Goal: Information Seeking & Learning: Stay updated

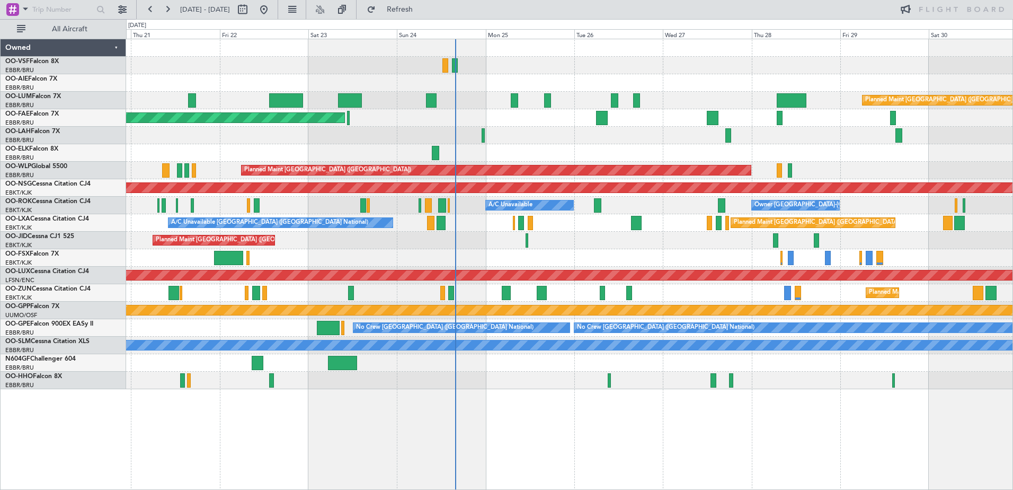
click at [380, 452] on div "Planned Maint [GEOGRAPHIC_DATA] ([GEOGRAPHIC_DATA]) Planned Maint [GEOGRAPHIC_D…" at bounding box center [569, 264] width 887 height 451
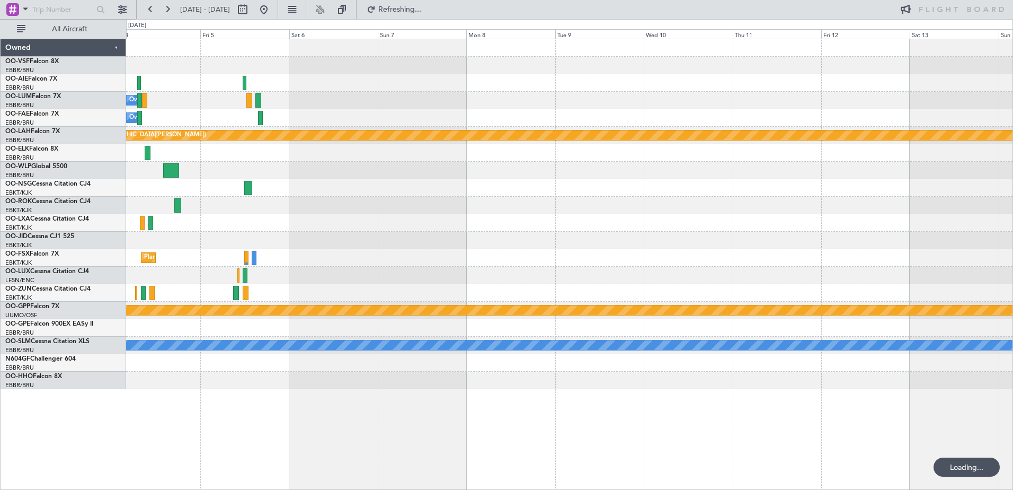
click at [66, 404] on div "Planned Maint [GEOGRAPHIC_DATA] ([GEOGRAPHIC_DATA]) Owner [GEOGRAPHIC_DATA] Pla…" at bounding box center [506, 254] width 1013 height 471
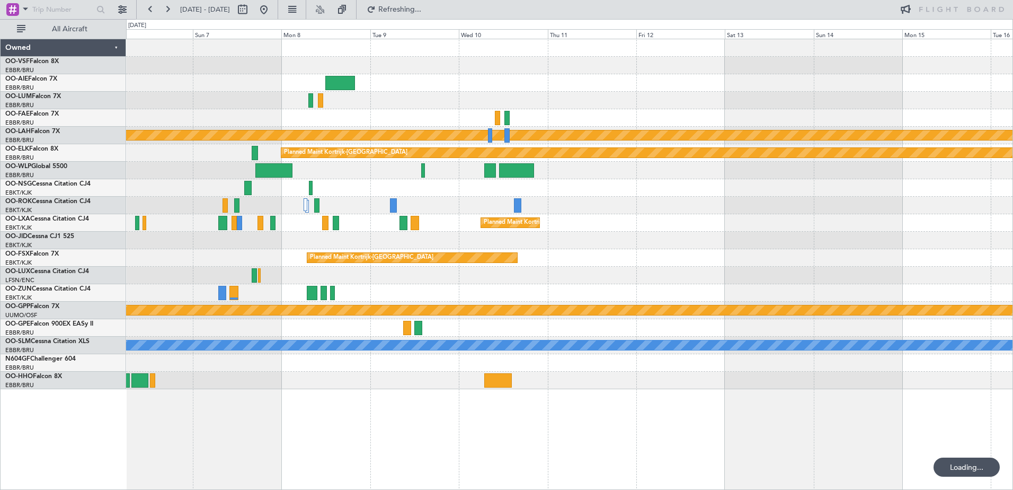
click at [297, 400] on div "Owner Melsbroek Air Base Owner [GEOGRAPHIC_DATA] Planned [GEOGRAPHIC_DATA][PERS…" at bounding box center [569, 264] width 887 height 451
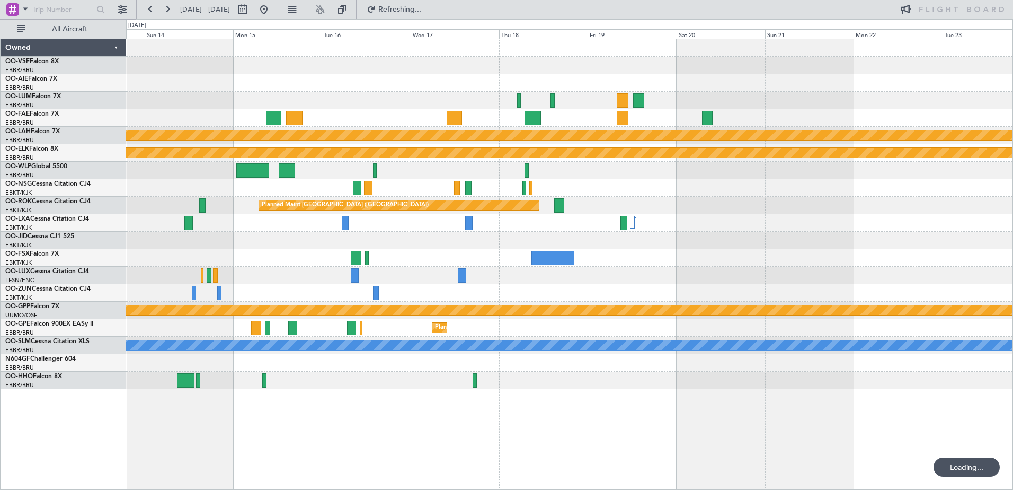
click at [119, 372] on div "Planned Maint [PERSON_NAME]-[GEOGRAPHIC_DATA][PERSON_NAME] ([GEOGRAPHIC_DATA][P…" at bounding box center [506, 254] width 1013 height 471
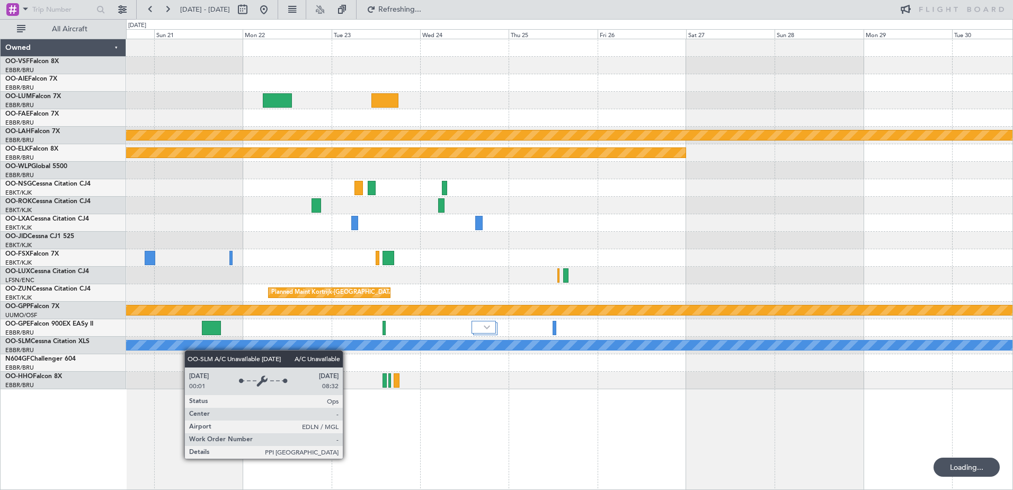
click at [163, 346] on div "Planned Maint [PERSON_NAME]-[GEOGRAPHIC_DATA][PERSON_NAME] ([GEOGRAPHIC_DATA][P…" at bounding box center [569, 264] width 887 height 451
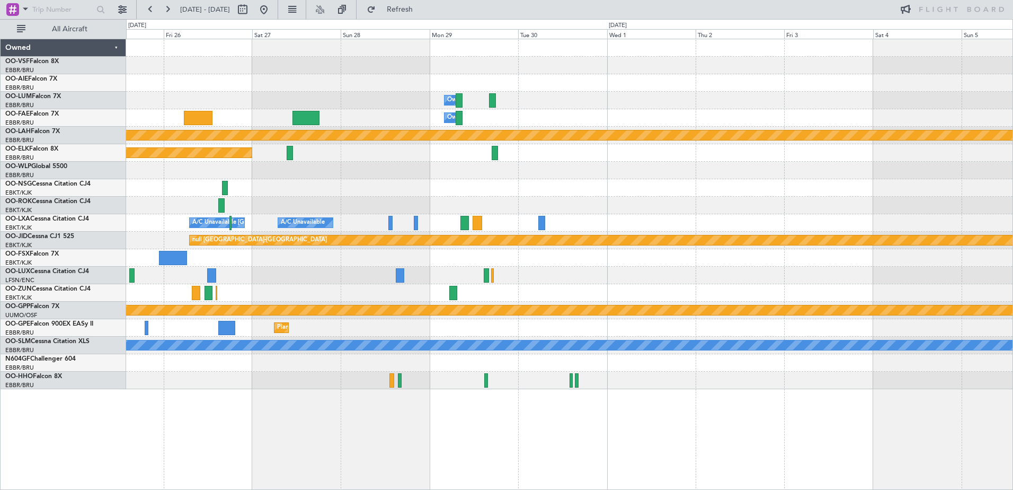
click at [366, 376] on div "Owner Melsbroek Air Base Owner [GEOGRAPHIC_DATA] Planned [GEOGRAPHIC_DATA][PERS…" at bounding box center [569, 264] width 887 height 451
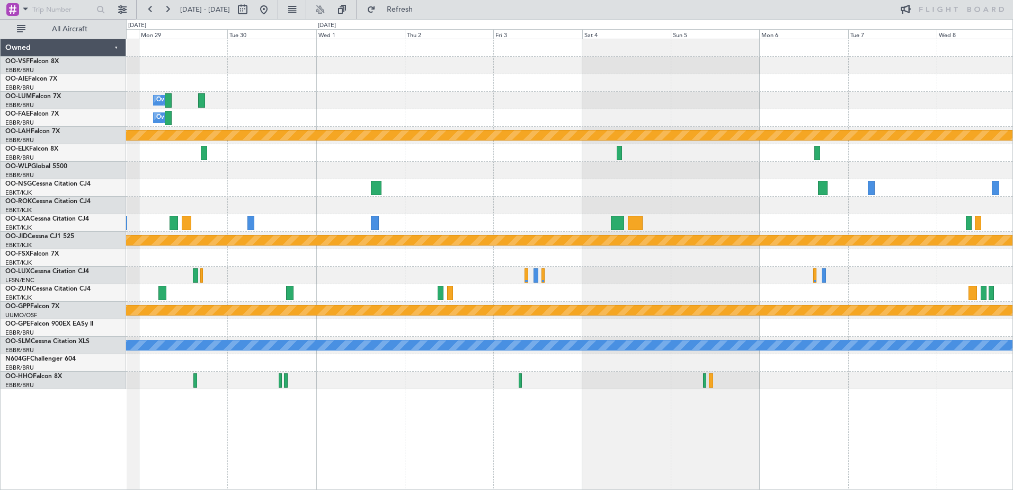
click at [525, 402] on div "Owner Melsbroek Air Base Owner [GEOGRAPHIC_DATA] Planned [GEOGRAPHIC_DATA][PERS…" at bounding box center [569, 264] width 887 height 451
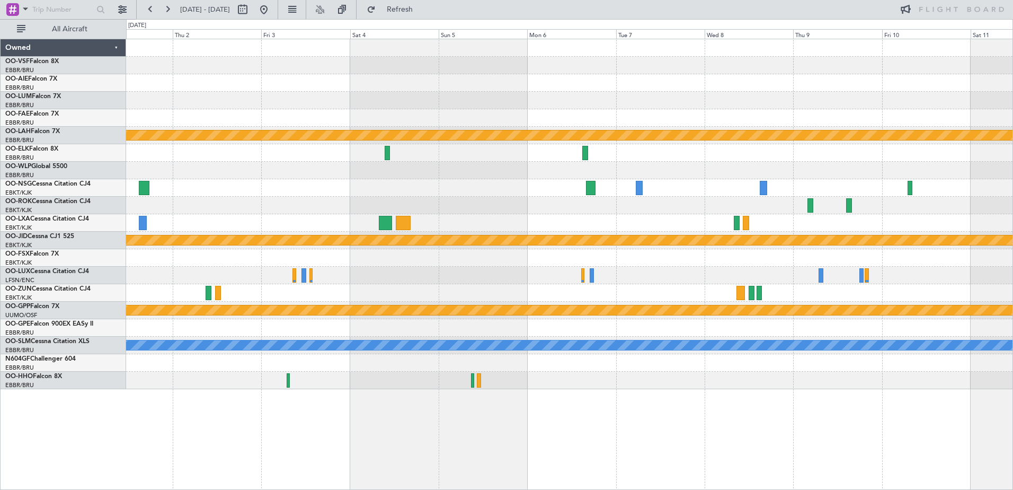
click at [340, 349] on div "Owner Melsbroek Air Base Owner [GEOGRAPHIC_DATA] Planned [GEOGRAPHIC_DATA][PERS…" at bounding box center [569, 264] width 887 height 451
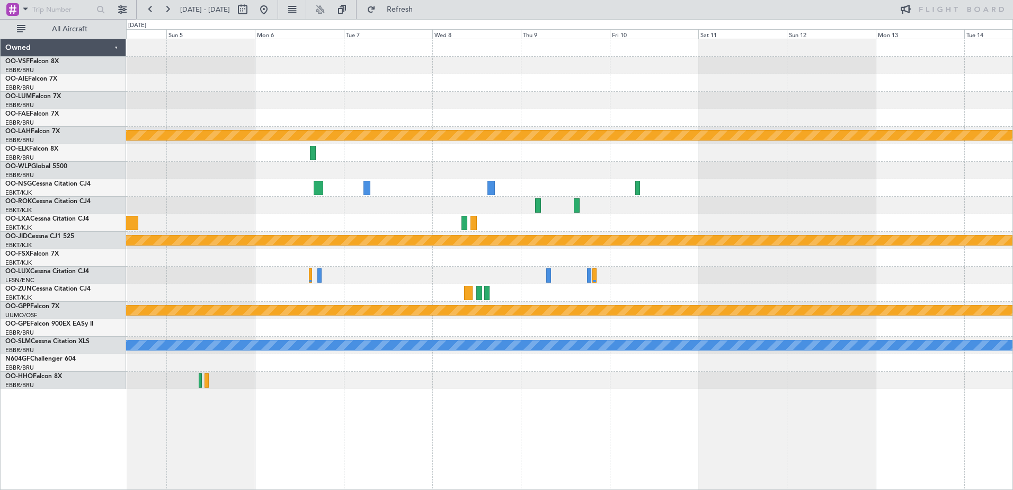
click at [365, 341] on div "Planned Maint [PERSON_NAME]-[GEOGRAPHIC_DATA][PERSON_NAME] ([GEOGRAPHIC_DATA][P…" at bounding box center [569, 214] width 887 height 350
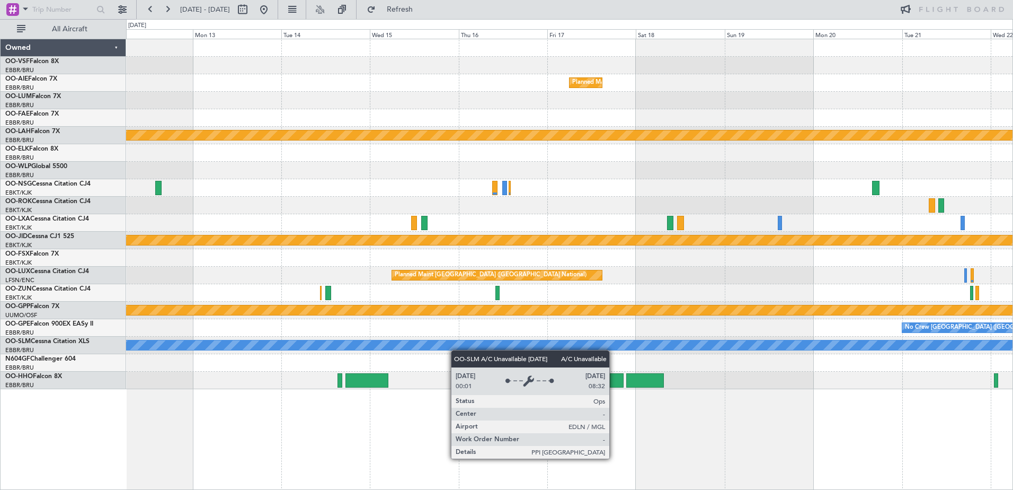
click at [428, 352] on div "Planned Maint [GEOGRAPHIC_DATA] ([GEOGRAPHIC_DATA] National) Planned [GEOGRAPHI…" at bounding box center [569, 264] width 887 height 451
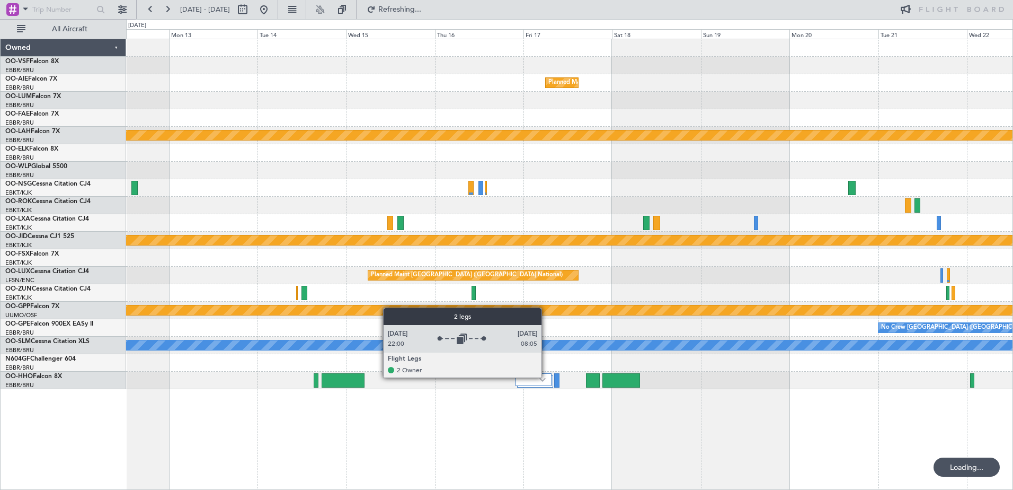
click at [546, 377] on div at bounding box center [534, 379] width 36 height 13
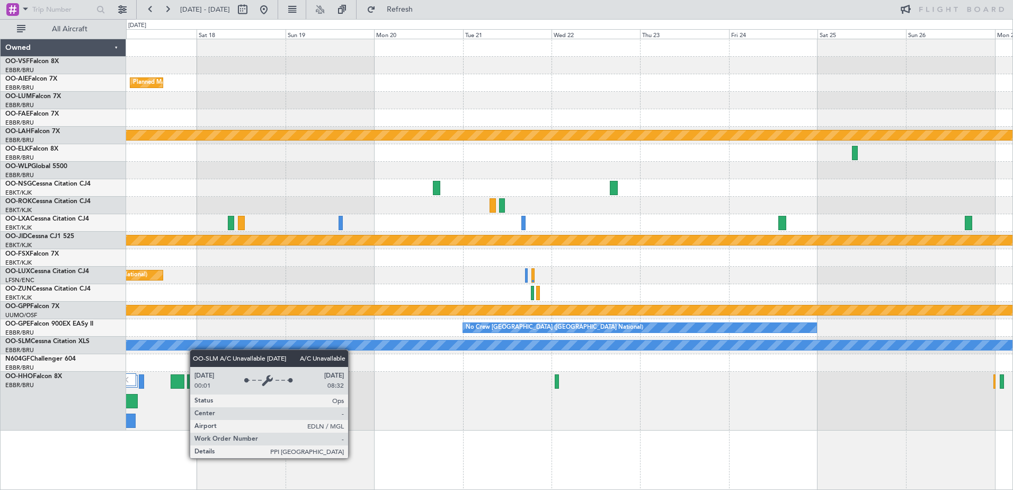
click at [562, 348] on div "Planned Maint [GEOGRAPHIC_DATA] ([GEOGRAPHIC_DATA] National) Planned Maint [GEO…" at bounding box center [569, 234] width 887 height 391
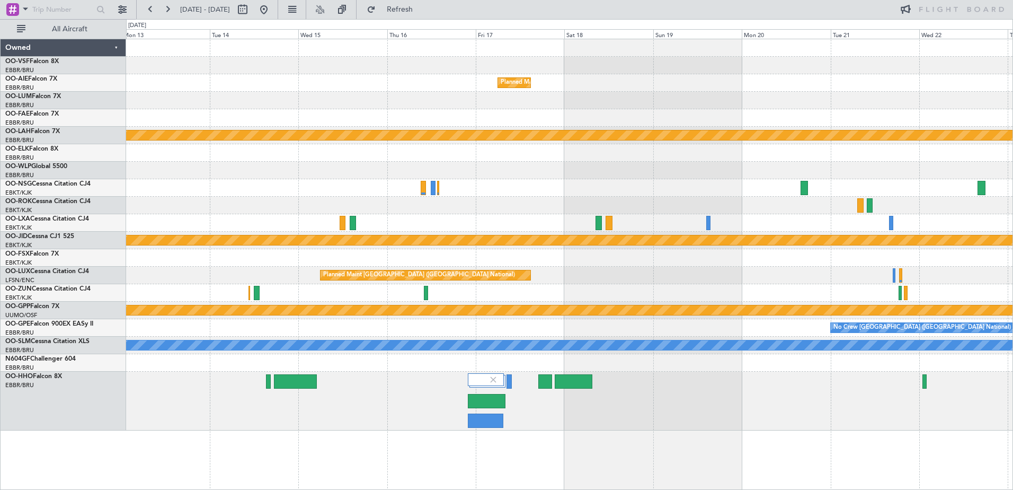
click at [189, 296] on div "Planned Maint [GEOGRAPHIC_DATA] ([GEOGRAPHIC_DATA] National) Planned [GEOGRAPHI…" at bounding box center [569, 234] width 887 height 391
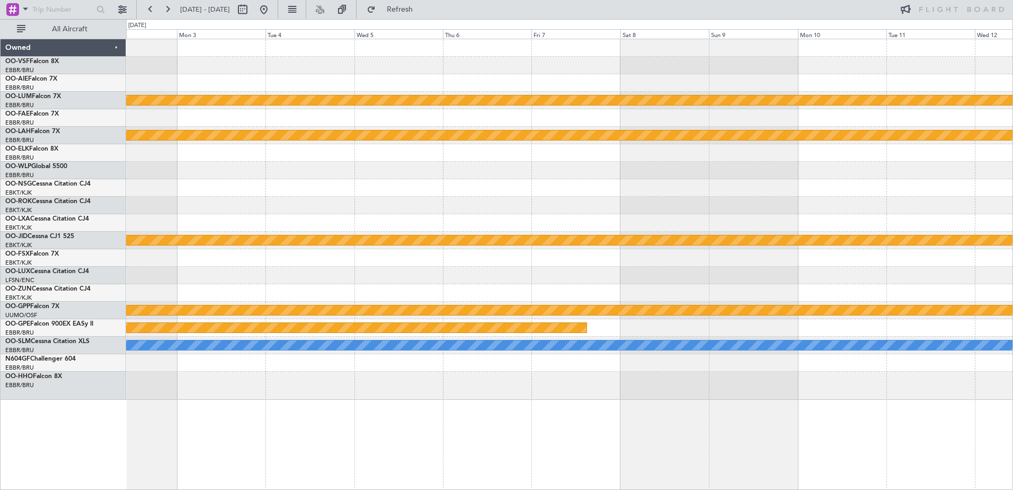
click at [201, 246] on div "Planned Maint Kortrijk-[GEOGRAPHIC_DATA] Planned [GEOGRAPHIC_DATA][PERSON_NAME]…" at bounding box center [569, 219] width 887 height 360
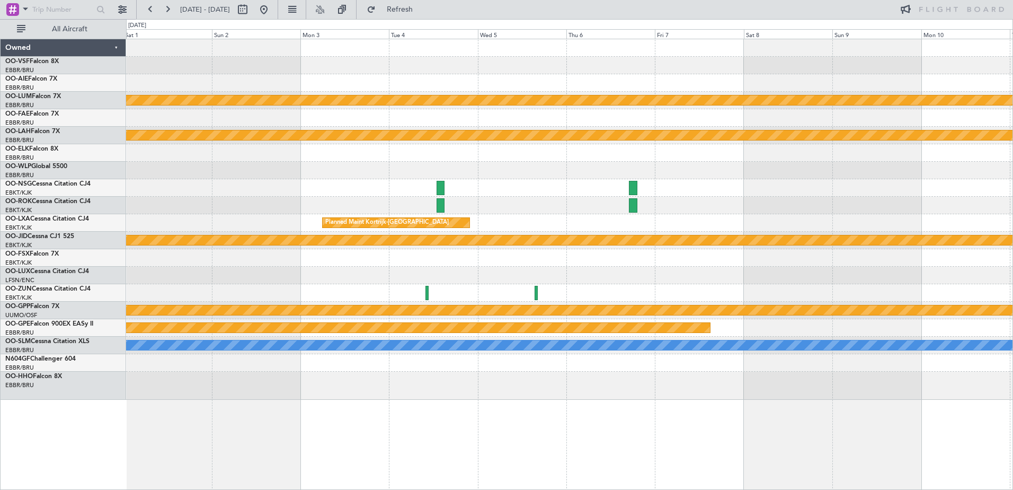
click at [493, 319] on div "Planned Maint Kortrijk-[GEOGRAPHIC_DATA] Planned [GEOGRAPHIC_DATA][PERSON_NAME]…" at bounding box center [569, 219] width 887 height 360
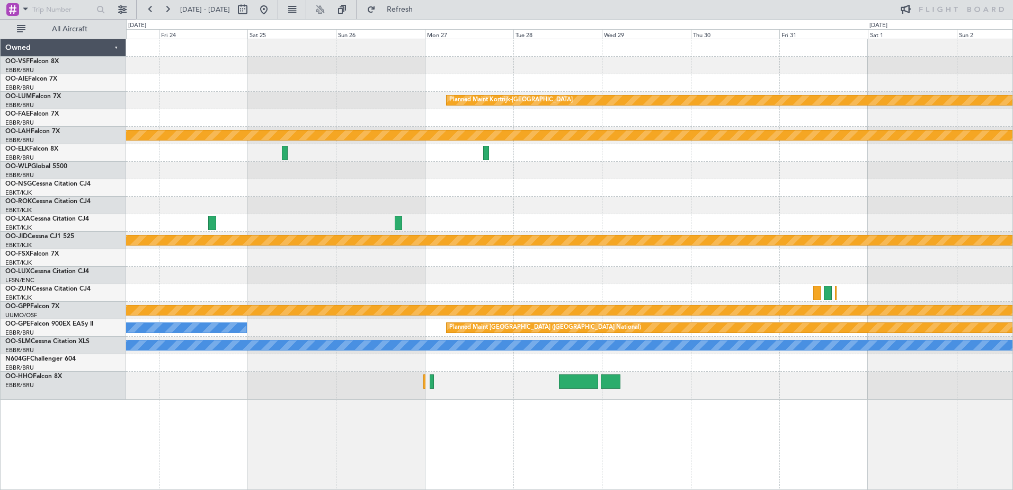
click at [970, 269] on div "Planned Maint Kortrijk-[GEOGRAPHIC_DATA] Planned [GEOGRAPHIC_DATA][PERSON_NAME]…" at bounding box center [569, 219] width 887 height 360
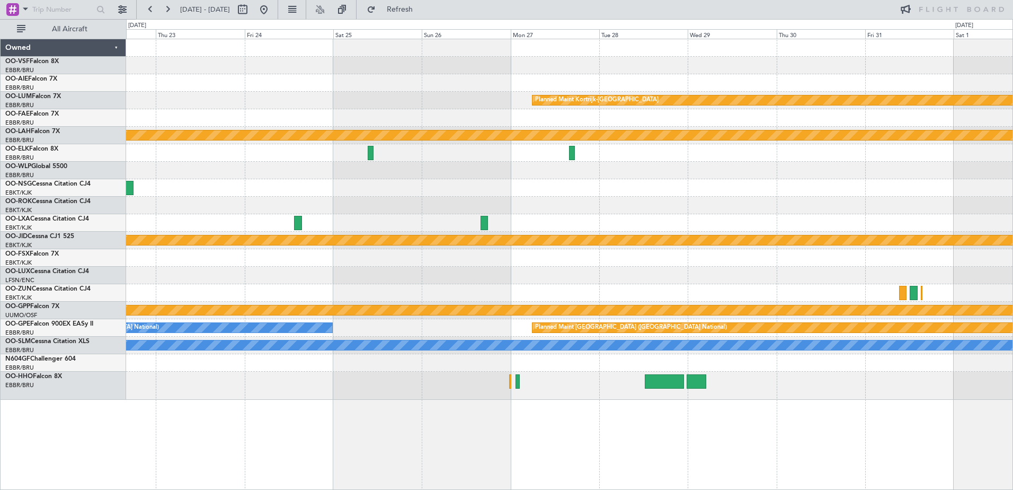
click at [788, 319] on div "Planned Maint Kortrijk-[GEOGRAPHIC_DATA] Planned [GEOGRAPHIC_DATA][PERSON_NAME]…" at bounding box center [569, 219] width 887 height 360
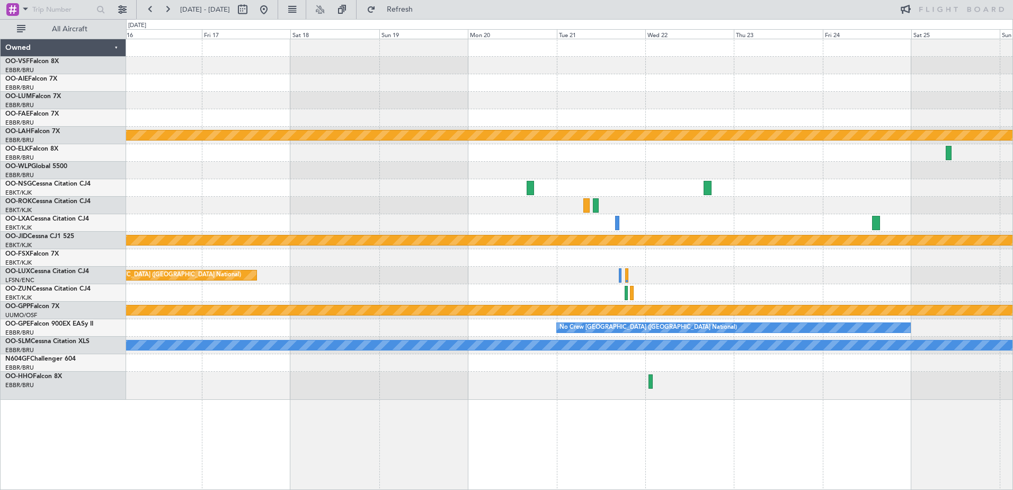
click at [819, 319] on div "Planned Maint Kortrijk-[GEOGRAPHIC_DATA] Planned [GEOGRAPHIC_DATA][PERSON_NAME]…" at bounding box center [569, 219] width 887 height 360
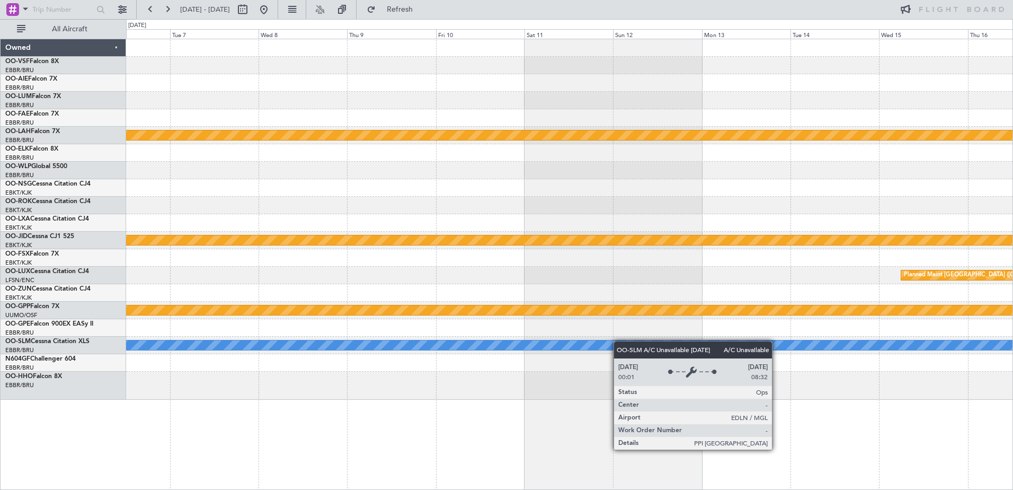
click at [670, 346] on div "Planned Maint [PERSON_NAME]-[GEOGRAPHIC_DATA][PERSON_NAME] ([GEOGRAPHIC_DATA][P…" at bounding box center [569, 219] width 887 height 360
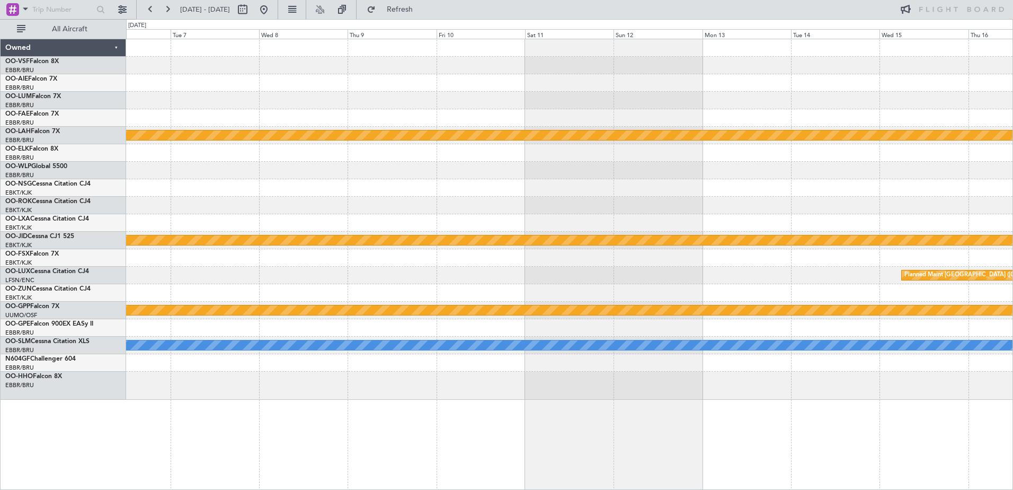
click at [601, 288] on div "Planned Maint [PERSON_NAME]-[GEOGRAPHIC_DATA][PERSON_NAME] ([GEOGRAPHIC_DATA][P…" at bounding box center [569, 219] width 887 height 360
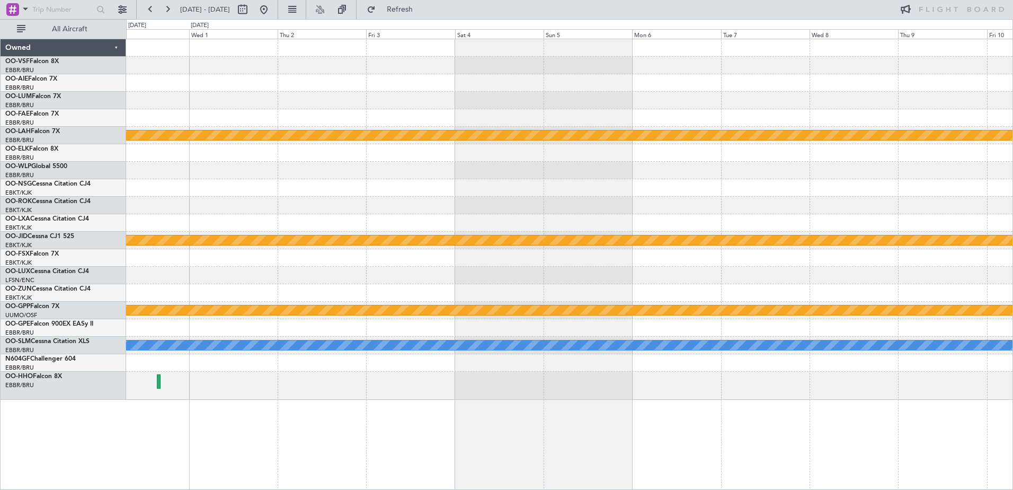
click at [663, 323] on div "Planned Maint [PERSON_NAME]-[GEOGRAPHIC_DATA][PERSON_NAME] ([GEOGRAPHIC_DATA][P…" at bounding box center [569, 219] width 887 height 360
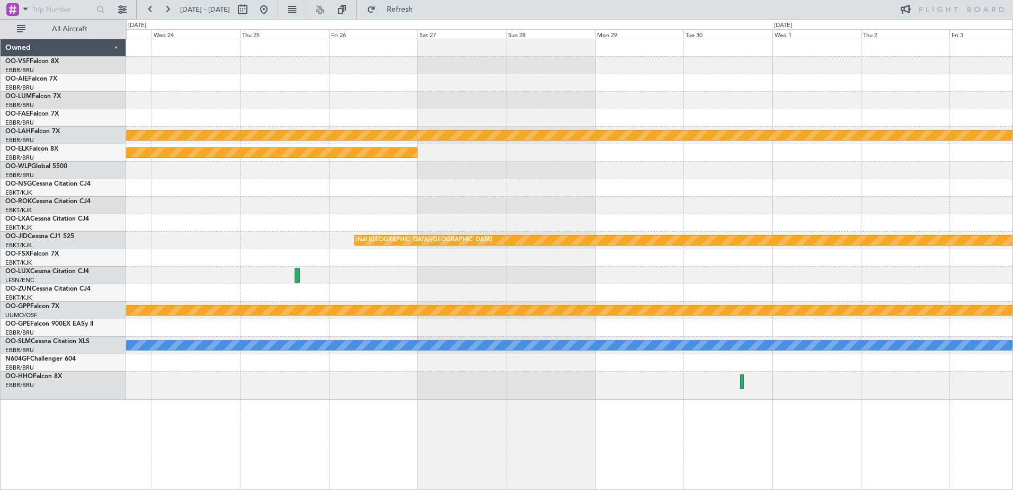
click at [678, 310] on div "Planned Maint [PERSON_NAME]-[GEOGRAPHIC_DATA][PERSON_NAME] ([GEOGRAPHIC_DATA][P…" at bounding box center [569, 219] width 887 height 360
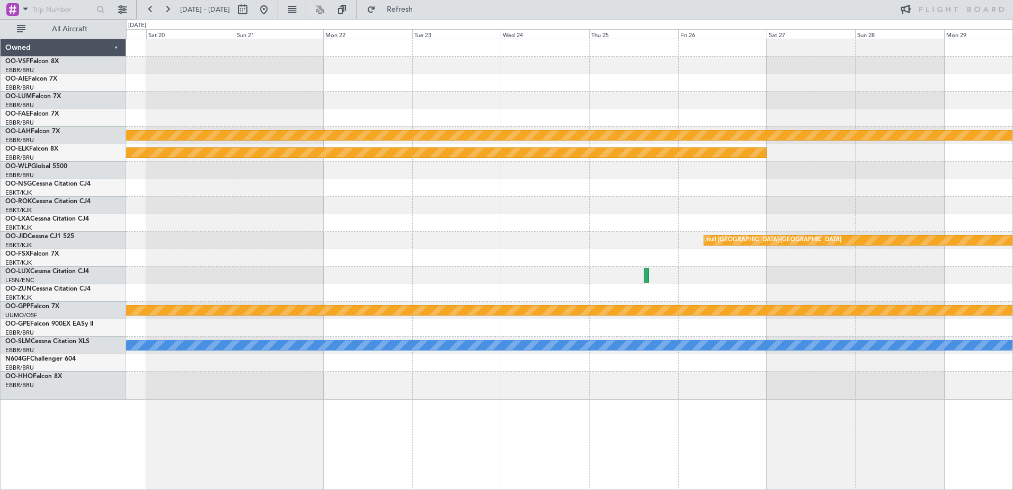
click at [460, 268] on div "Planned Maint [PERSON_NAME]-[GEOGRAPHIC_DATA][PERSON_NAME] ([GEOGRAPHIC_DATA][P…" at bounding box center [569, 219] width 887 height 360
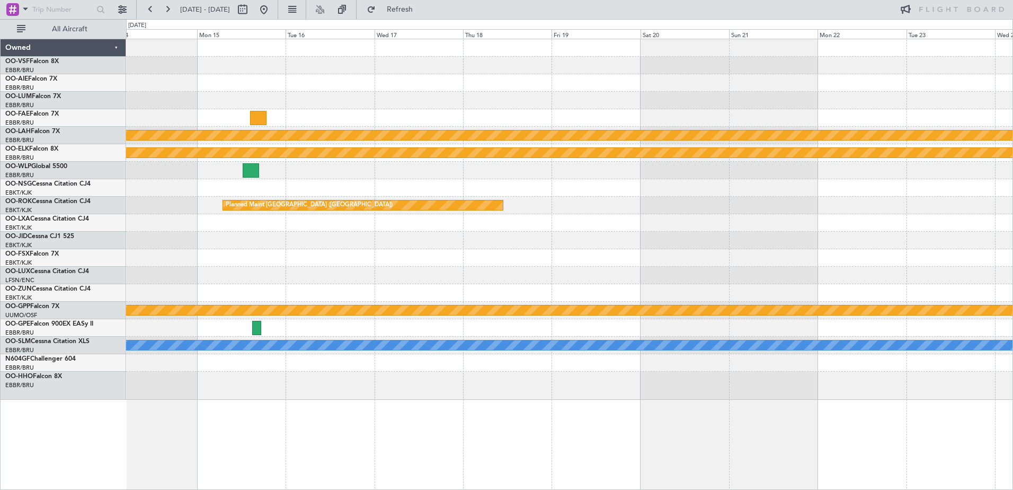
click at [584, 250] on div "Planned Maint [PERSON_NAME]-[GEOGRAPHIC_DATA][PERSON_NAME] ([GEOGRAPHIC_DATA][P…" at bounding box center [569, 219] width 887 height 360
click at [663, 290] on div "Planned Maint [PERSON_NAME]-[GEOGRAPHIC_DATA][PERSON_NAME] ([GEOGRAPHIC_DATA][P…" at bounding box center [569, 219] width 887 height 360
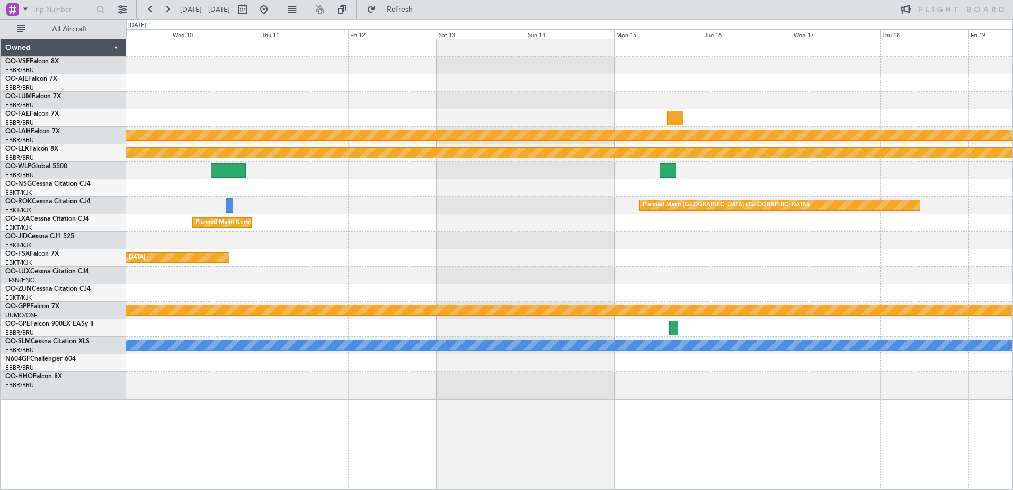
click at [659, 319] on div "Planned Maint [PERSON_NAME]-[GEOGRAPHIC_DATA][PERSON_NAME] ([GEOGRAPHIC_DATA][P…" at bounding box center [569, 219] width 887 height 360
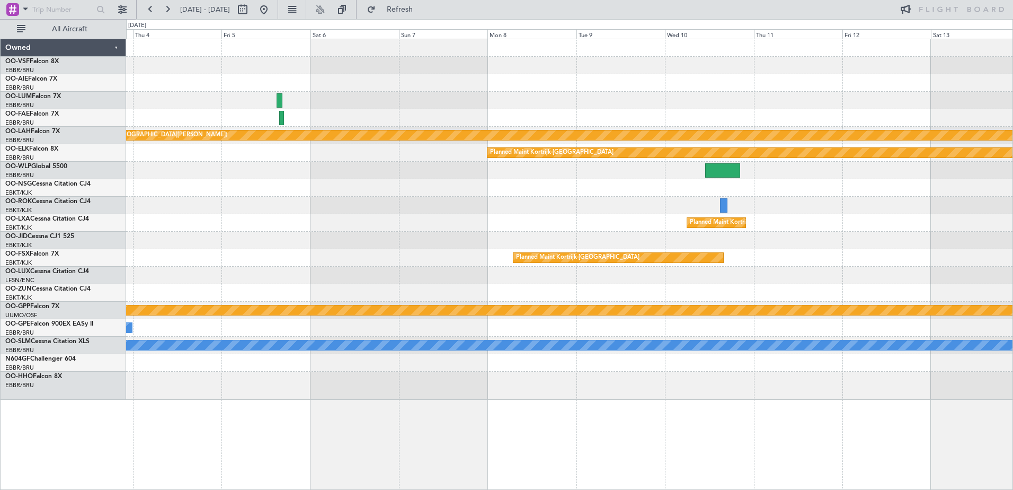
click at [721, 326] on div "Planned Maint [GEOGRAPHIC_DATA] ([GEOGRAPHIC_DATA] National) Planned [GEOGRAPHI…" at bounding box center [569, 219] width 887 height 360
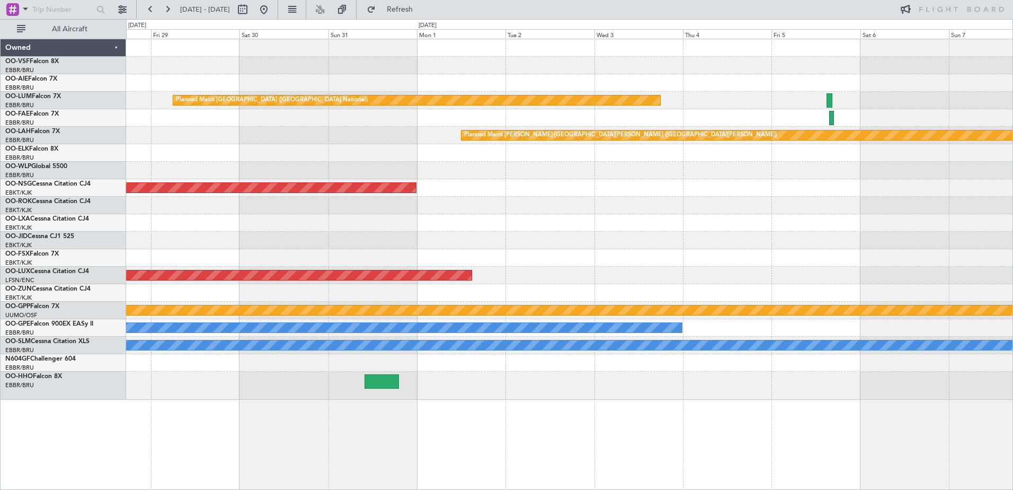
click at [824, 324] on div "Planned Maint [GEOGRAPHIC_DATA] ([GEOGRAPHIC_DATA] National) Planned [GEOGRAPHI…" at bounding box center [569, 219] width 887 height 360
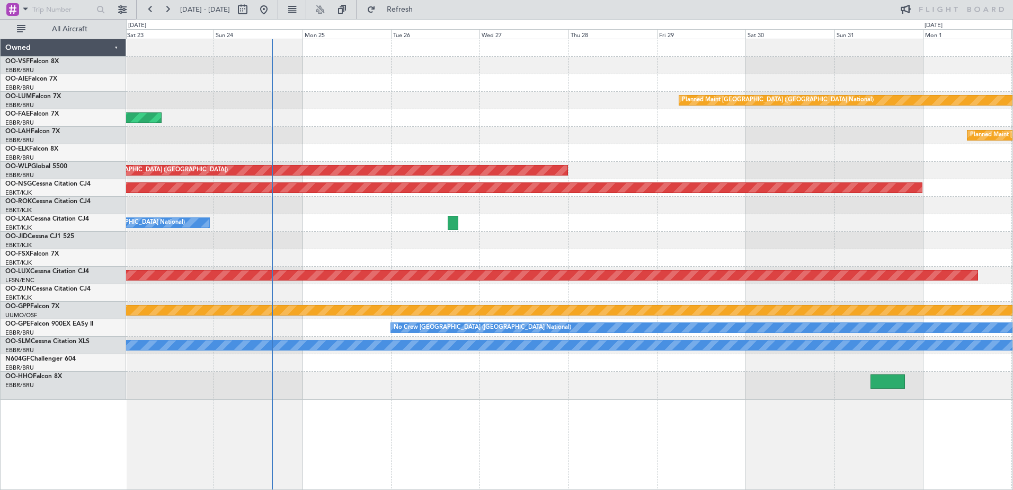
click at [675, 279] on div "Planned Maint [GEOGRAPHIC_DATA] ([GEOGRAPHIC_DATA] National) Planned Maint [GEO…" at bounding box center [569, 219] width 887 height 360
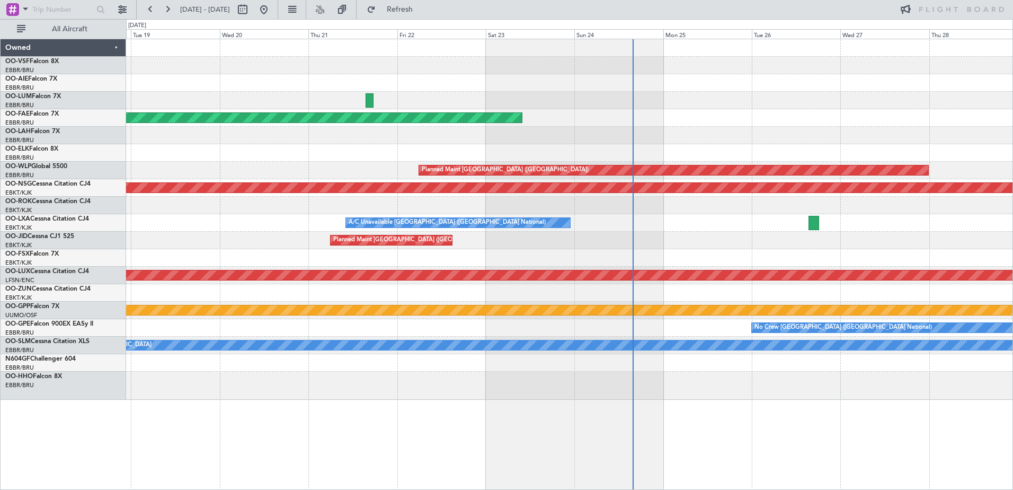
click at [660, 310] on div "Planned Maint [GEOGRAPHIC_DATA] ([GEOGRAPHIC_DATA] National) Planned Maint [GEO…" at bounding box center [569, 219] width 887 height 360
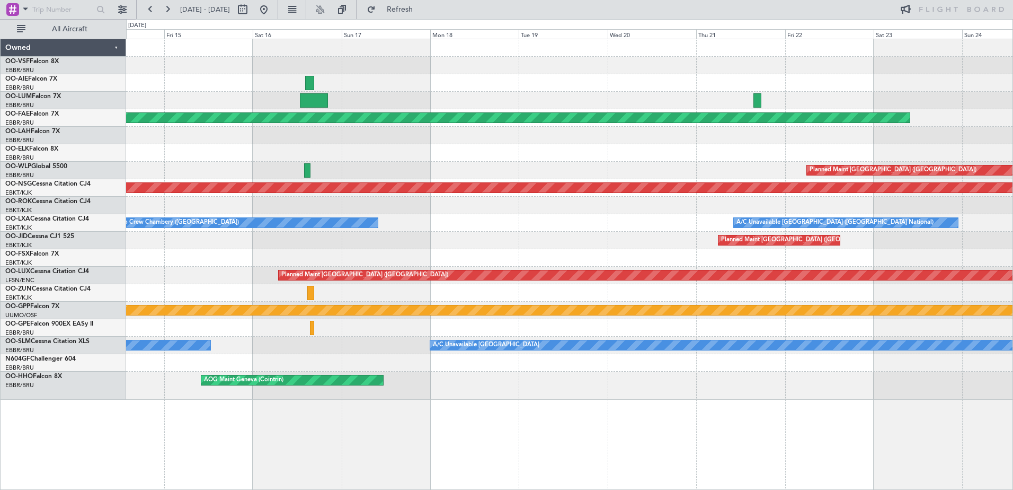
click at [598, 309] on div "Planned Maint Kortrijk-[GEOGRAPHIC_DATA] Planned Maint [GEOGRAPHIC_DATA] ([GEOG…" at bounding box center [506, 254] width 1013 height 471
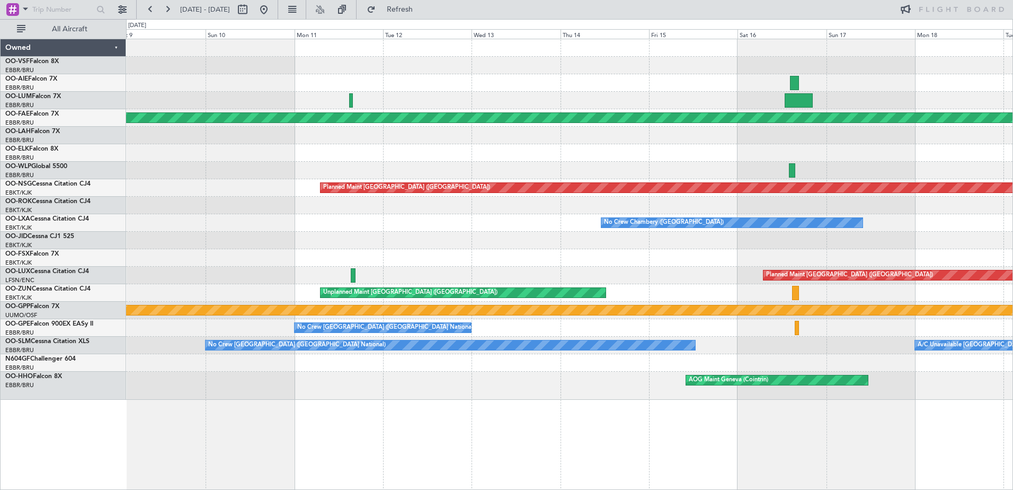
click at [838, 331] on div "Planned Maint Kortrijk-[GEOGRAPHIC_DATA] Planned Maint [GEOGRAPHIC_DATA] ([GEOG…" at bounding box center [569, 219] width 887 height 360
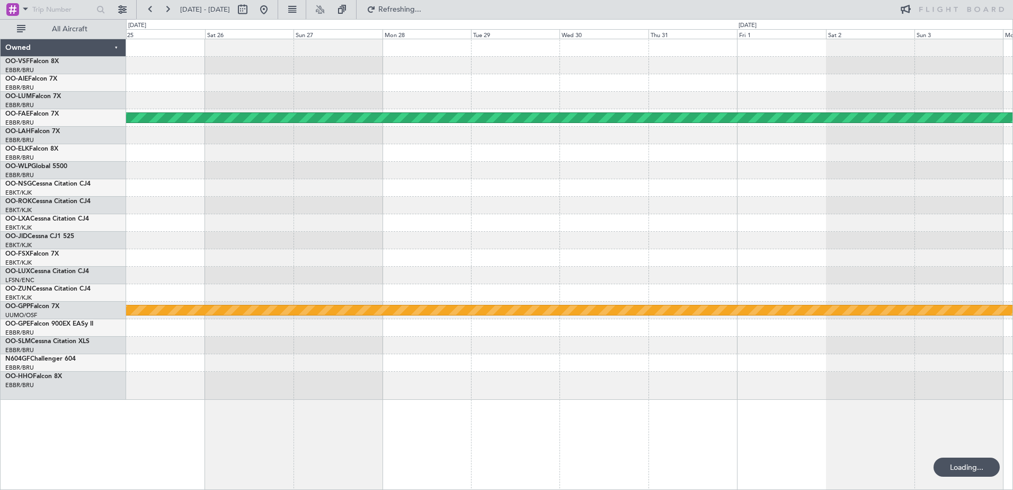
click at [787, 310] on div "Planned Maint Kortrijk-[GEOGRAPHIC_DATA] Grounded [GEOGRAPHIC_DATA]" at bounding box center [569, 219] width 887 height 360
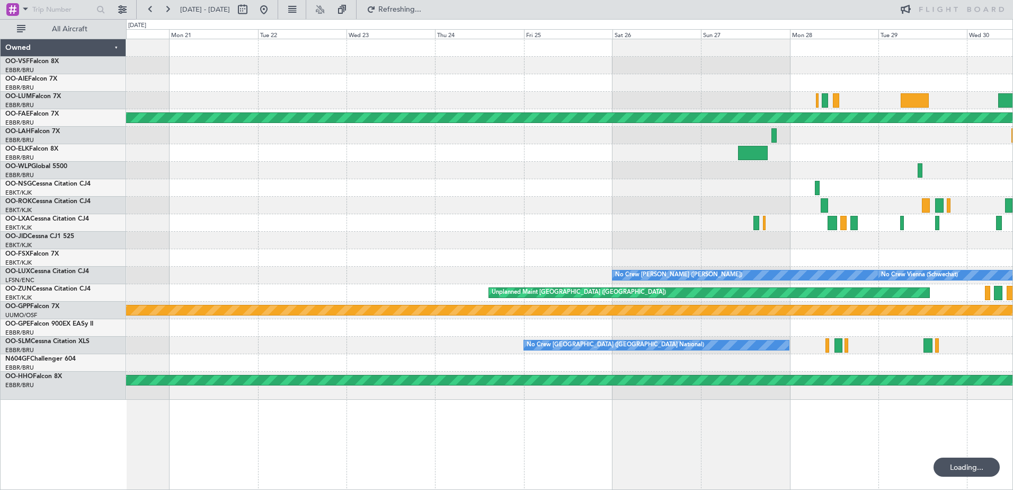
click at [249, 242] on div "Planned Maint [GEOGRAPHIC_DATA] ([GEOGRAPHIC_DATA] National) Planned Maint [GEO…" at bounding box center [569, 219] width 887 height 360
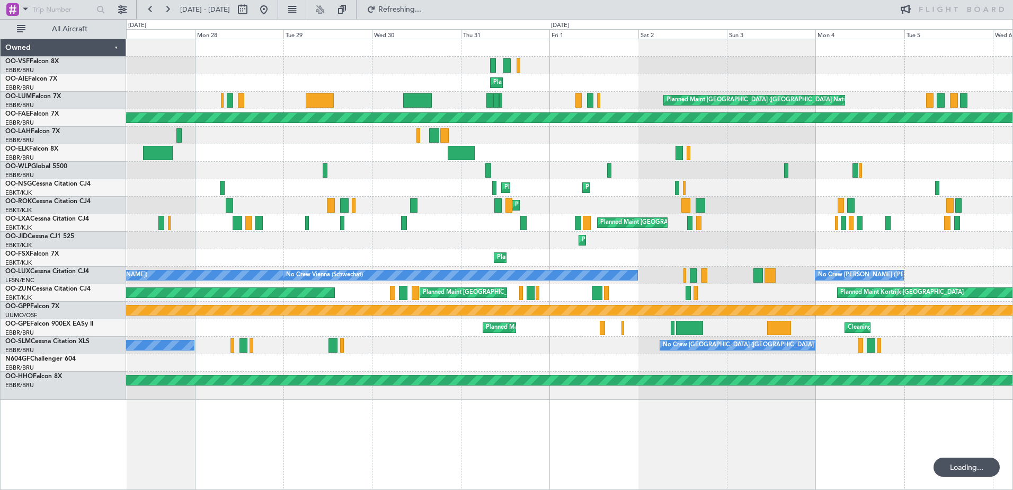
click at [82, 161] on div "Planned Maint [GEOGRAPHIC_DATA] ([GEOGRAPHIC_DATA] National) Planned Maint [GEO…" at bounding box center [506, 254] width 1013 height 471
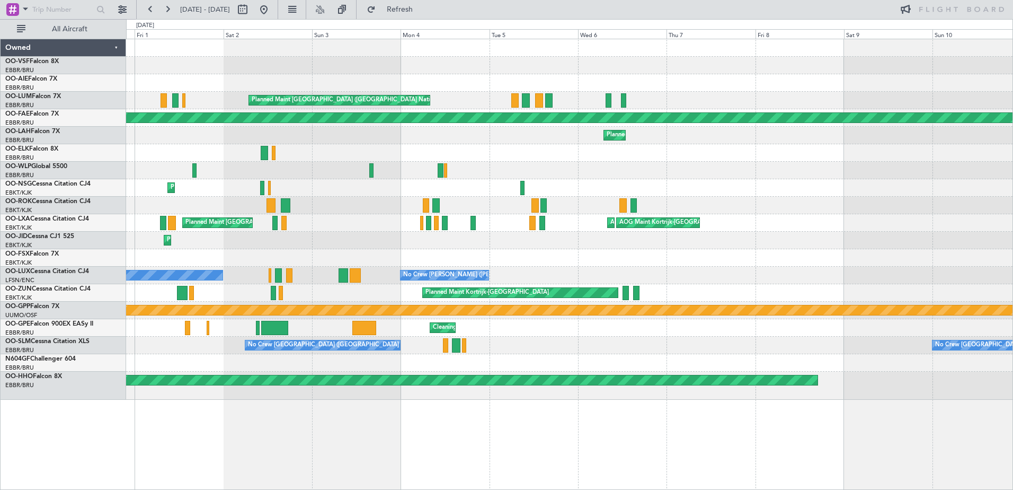
click at [485, 224] on div "Planned Maint [GEOGRAPHIC_DATA] ([GEOGRAPHIC_DATA] National) Planned Maint [GEO…" at bounding box center [569, 219] width 887 height 360
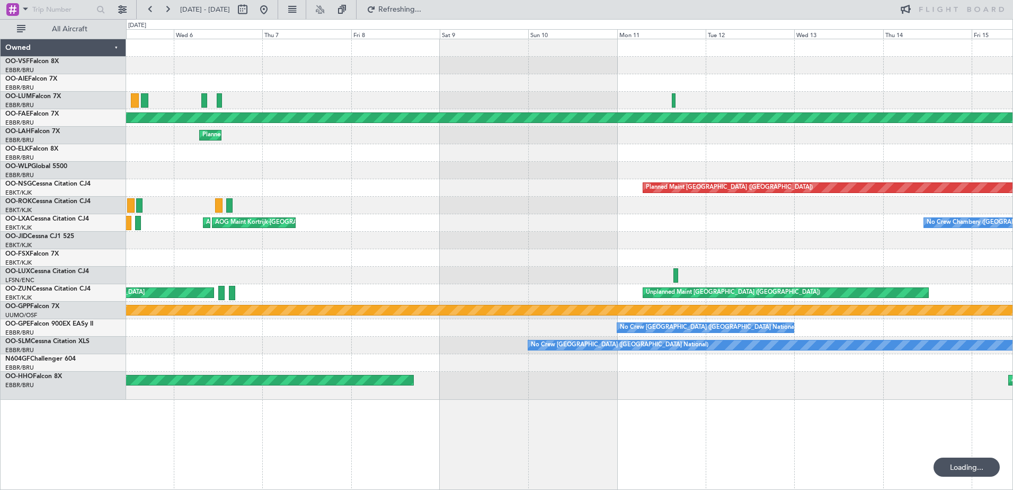
click at [305, 193] on div "Planned Maint [GEOGRAPHIC_DATA] ([GEOGRAPHIC_DATA] National) Planned Maint [GEO…" at bounding box center [569, 219] width 887 height 360
click at [501, 198] on div "Planned Maint [GEOGRAPHIC_DATA] ([GEOGRAPHIC_DATA] National) Planned Maint [GEO…" at bounding box center [569, 219] width 887 height 360
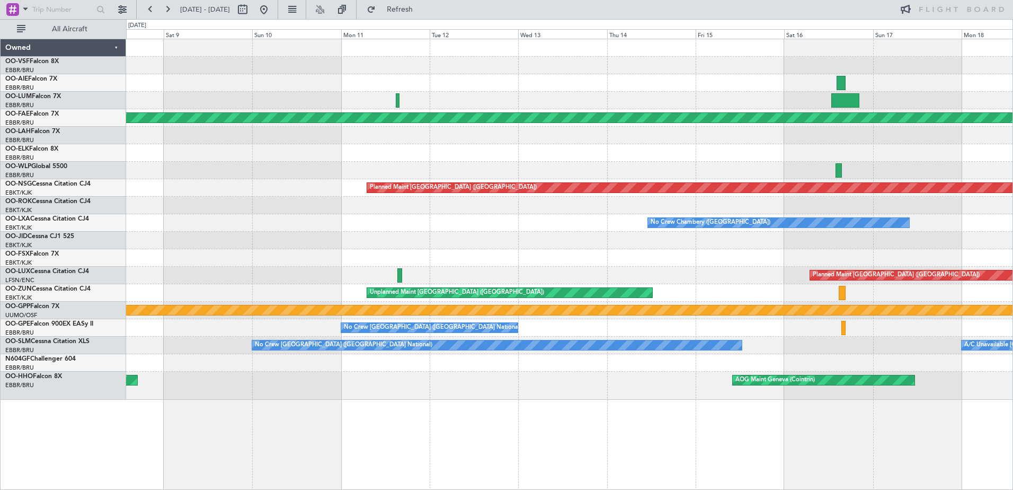
click at [493, 196] on div "Planned Maint Kortrijk-[GEOGRAPHIC_DATA] Planned Maint [GEOGRAPHIC_DATA] ([GEOG…" at bounding box center [569, 219] width 887 height 360
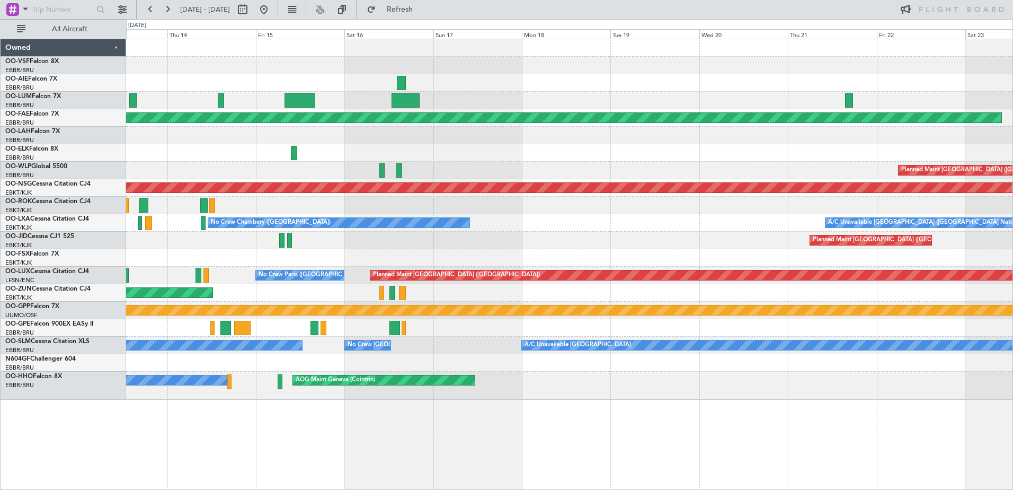
click at [702, 228] on div "Planned Maint Kortrijk-[GEOGRAPHIC_DATA] Planned Maint [GEOGRAPHIC_DATA] ([GEOG…" at bounding box center [569, 219] width 887 height 360
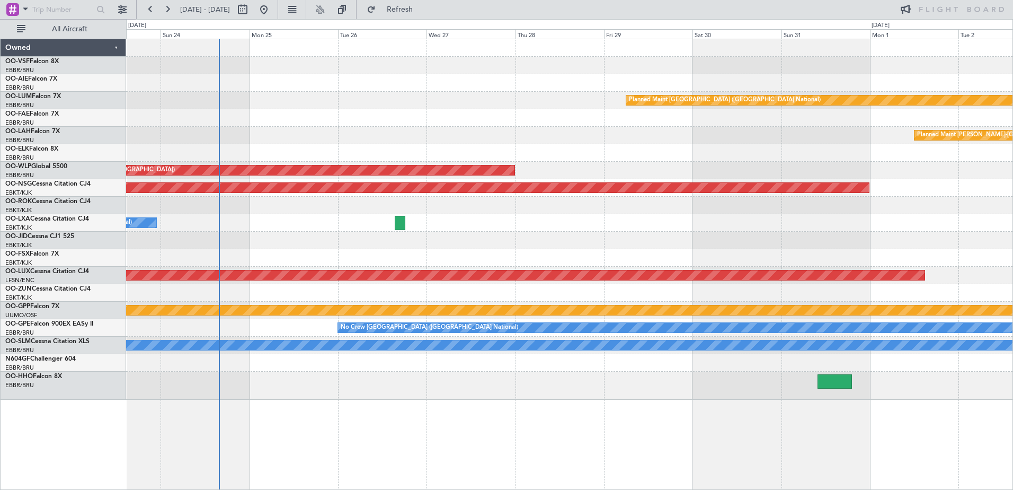
click at [393, 181] on div "Planned Maint [GEOGRAPHIC_DATA] ([GEOGRAPHIC_DATA] National) Planned Maint [GEO…" at bounding box center [506, 254] width 1013 height 471
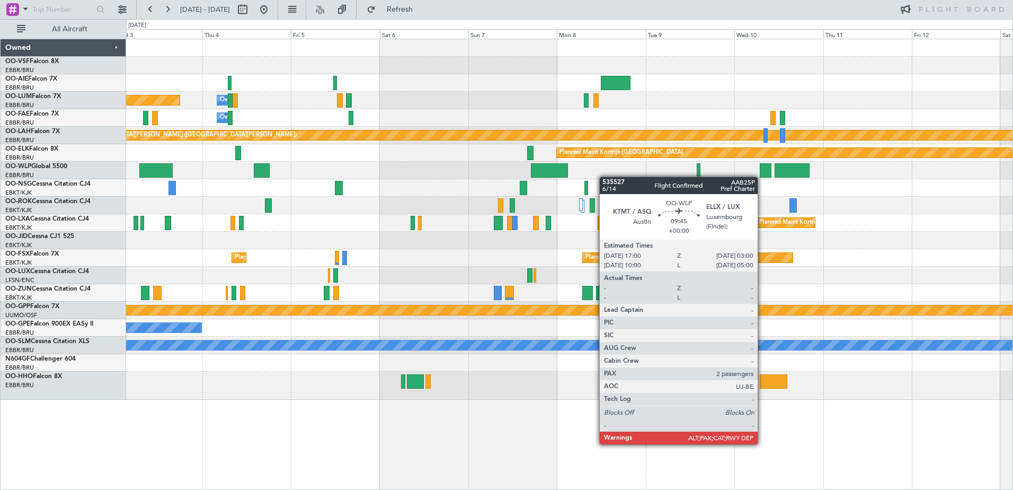
click at [543, 164] on div "Planned Maint [GEOGRAPHIC_DATA] ([GEOGRAPHIC_DATA]) Planned Maint [GEOGRAPHIC_D…" at bounding box center [569, 219] width 887 height 360
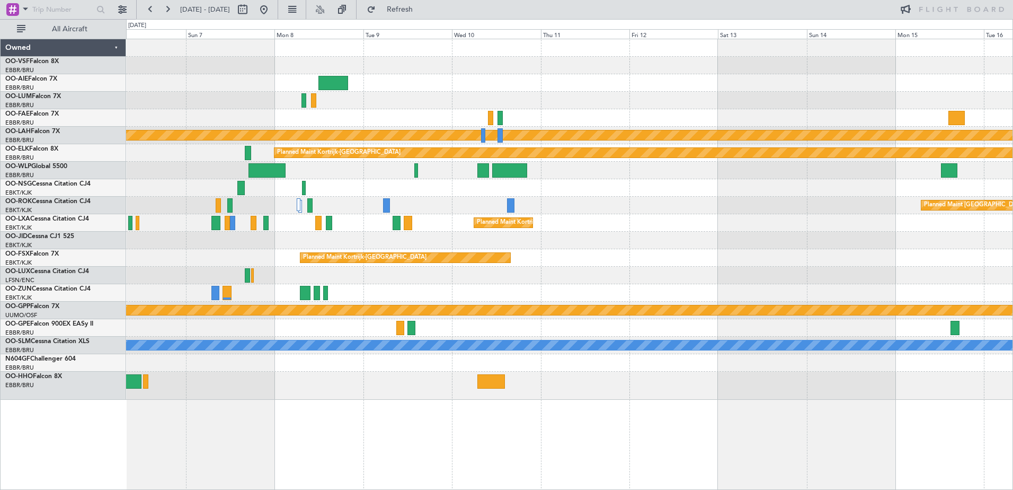
click at [643, 181] on div "Owner Melsbroek Air Base Owner [GEOGRAPHIC_DATA] Planned [GEOGRAPHIC_DATA][PERS…" at bounding box center [569, 219] width 887 height 360
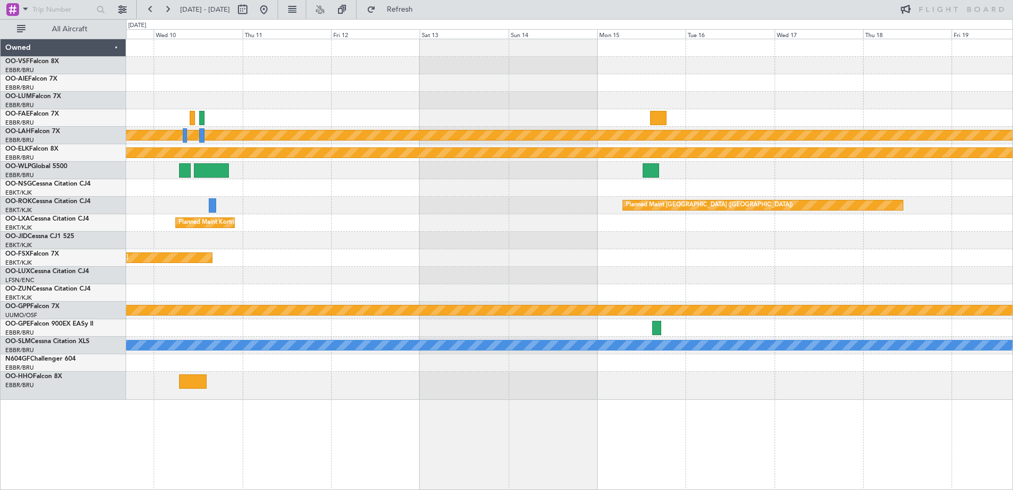
click at [485, 155] on div "Planned Maint [PERSON_NAME]-[GEOGRAPHIC_DATA][PERSON_NAME] ([GEOGRAPHIC_DATA][P…" at bounding box center [569, 219] width 887 height 360
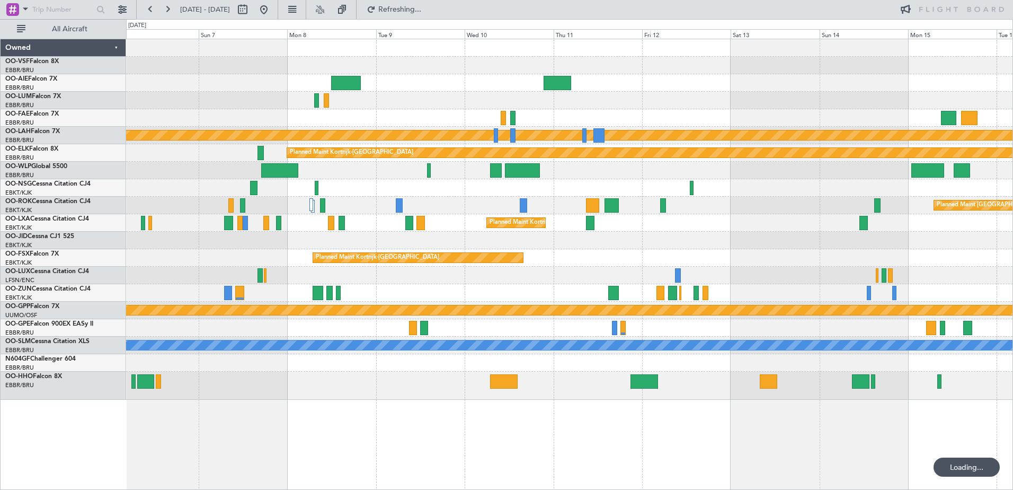
click at [1013, 228] on html "[DATE] - [DATE] Refreshing... All Aircraft Owner [GEOGRAPHIC_DATA] Planned Main…" at bounding box center [506, 245] width 1013 height 490
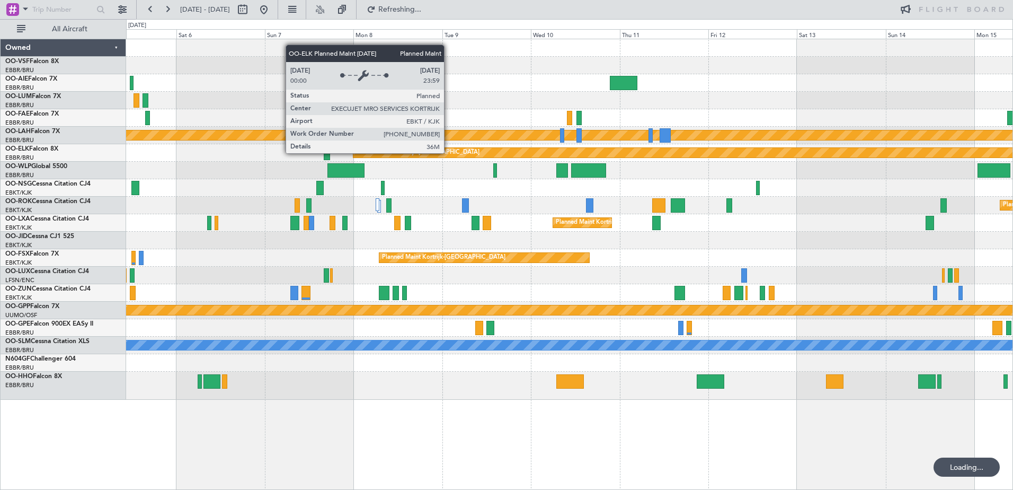
click at [1013, 239] on html "[DATE] - [DATE] Refreshing... All Aircraft Owner [GEOGRAPHIC_DATA] Planned Main…" at bounding box center [506, 245] width 1013 height 490
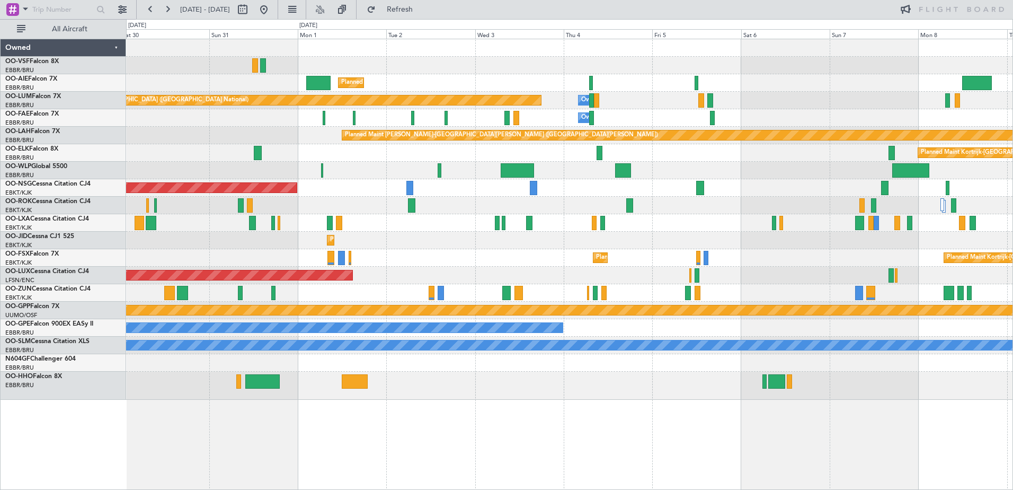
click at [793, 219] on div "Planned Maint [GEOGRAPHIC_DATA] ([GEOGRAPHIC_DATA]) Owner [GEOGRAPHIC_DATA] Pla…" at bounding box center [569, 219] width 887 height 360
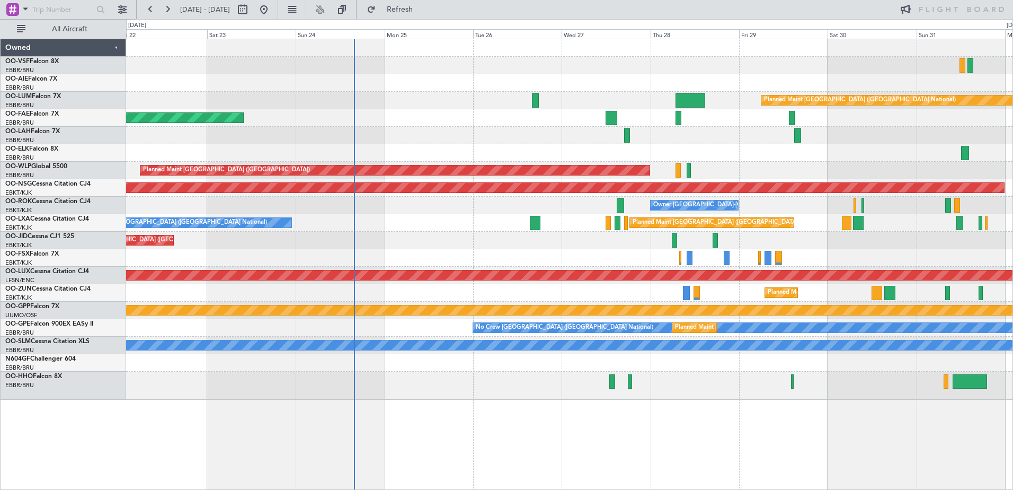
click at [795, 232] on div "Planned Maint [GEOGRAPHIC_DATA] ([GEOGRAPHIC_DATA]) Planned Maint [GEOGRAPHIC_D…" at bounding box center [569, 219] width 887 height 360
